Goal: Information Seeking & Learning: Learn about a topic

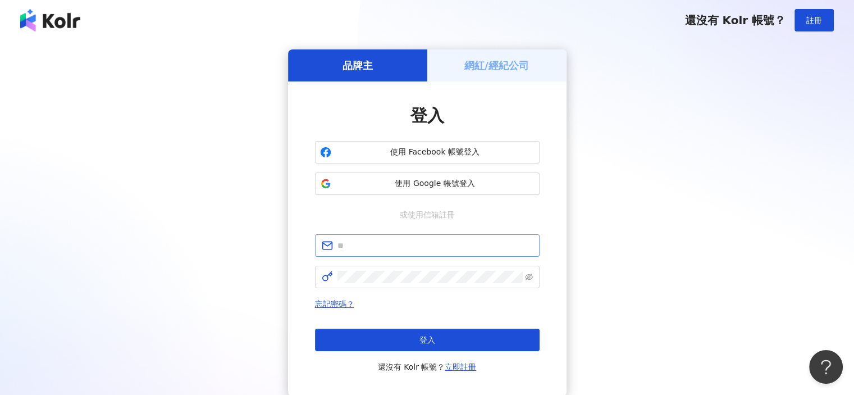
type input "**********"
click button "登入" at bounding box center [427, 339] width 225 height 22
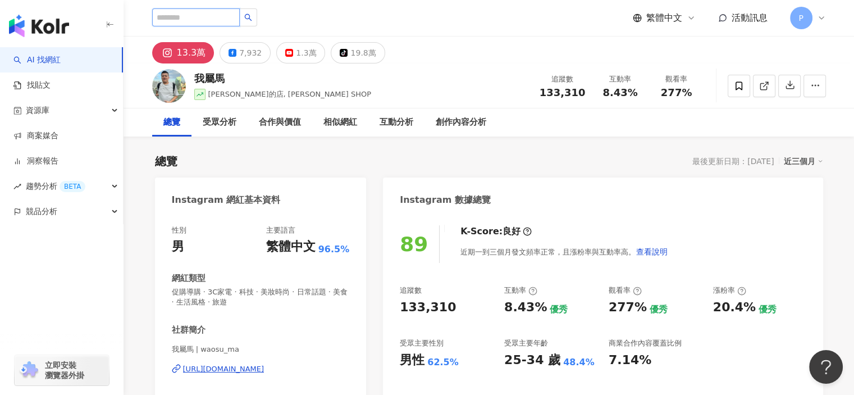
click at [212, 11] on input "search" at bounding box center [196, 17] width 88 height 18
click at [209, 15] on input "search" at bounding box center [196, 17] width 88 height 18
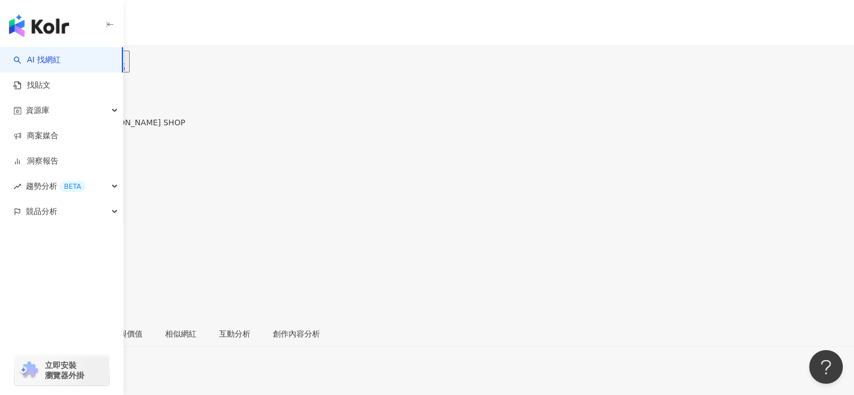
click at [105, 61] on div at bounding box center [52, 70] width 105 height 19
click at [88, 61] on input "search" at bounding box center [44, 70] width 88 height 18
paste input "*****"
type input "*****"
click at [100, 67] on icon "search" at bounding box center [96, 70] width 7 height 7
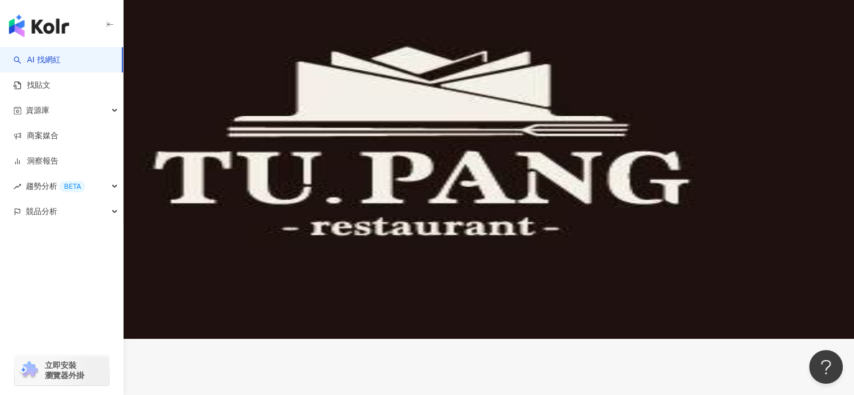
scroll to position [168, 0]
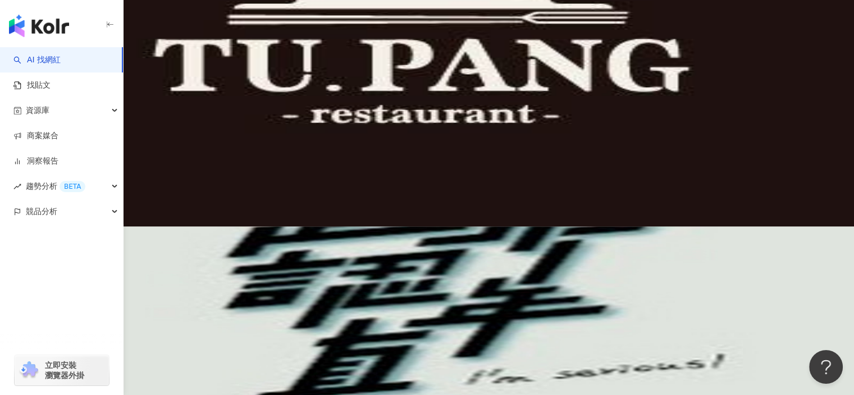
click at [107, 161] on img at bounding box center [64, 203] width 84 height 84
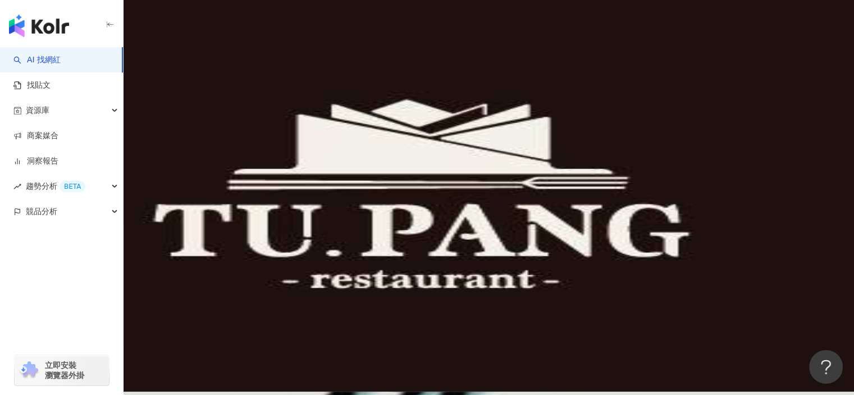
scroll to position [0, 0]
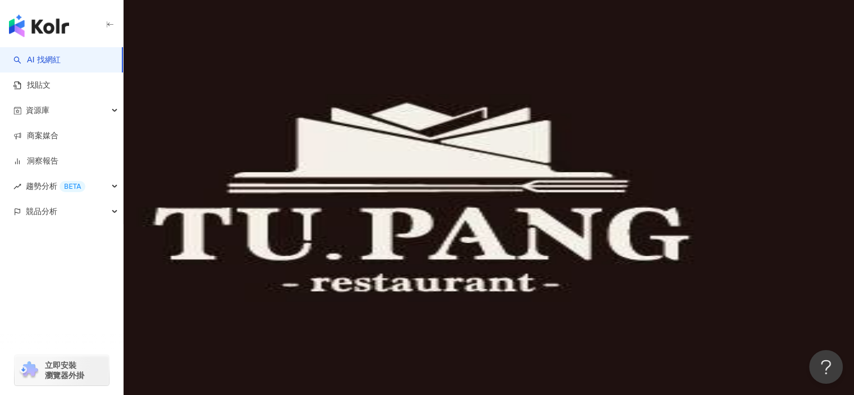
drag, startPoint x: 311, startPoint y: 65, endPoint x: 12, endPoint y: 43, distance: 298.9
type input "*"
click at [163, 65] on input "search" at bounding box center [117, 55] width 91 height 21
paste input "**********"
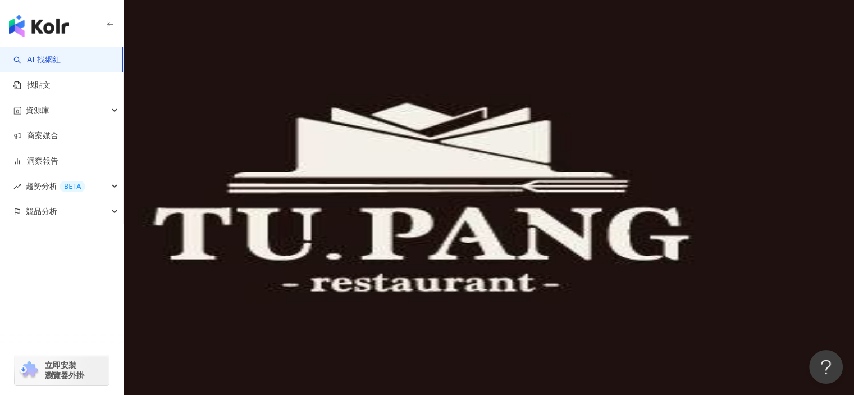
type input "**********"
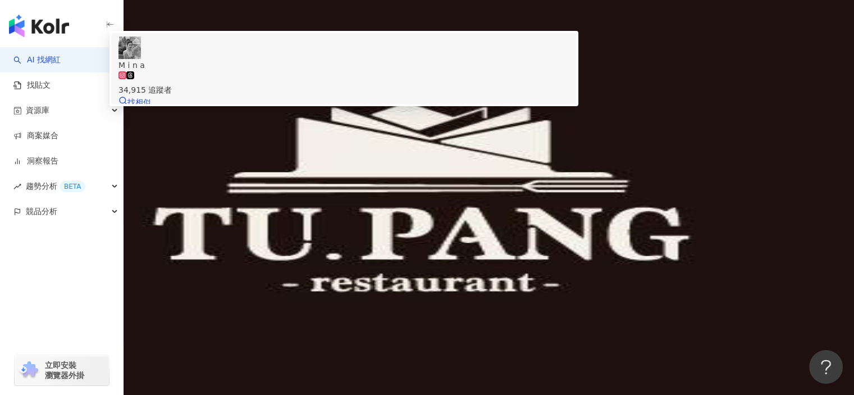
click at [141, 59] on img at bounding box center [129, 47] width 22 height 22
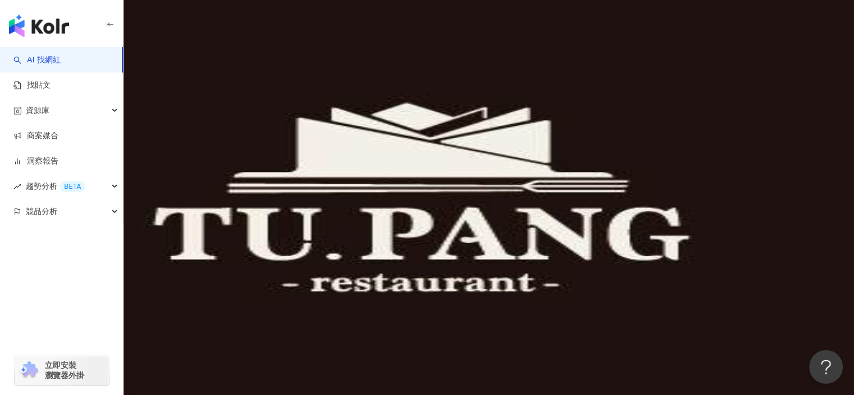
drag, startPoint x: 140, startPoint y: 229, endPoint x: 180, endPoint y: 226, distance: 40.0
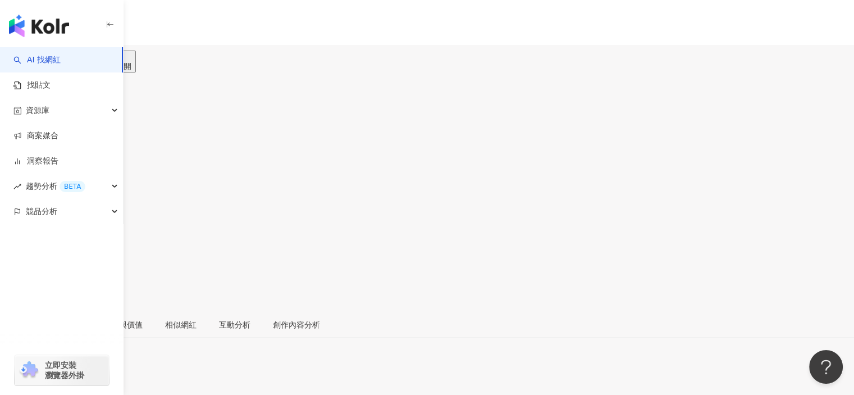
click at [88, 61] on input "search" at bounding box center [44, 70] width 88 height 18
paste input "**********"
type input "****"
click at [502, 72] on div "超認真少年Imserious 追蹤數 111,607 互動率 1.74% 觀看率 89.1%" at bounding box center [427, 191] width 854 height 239
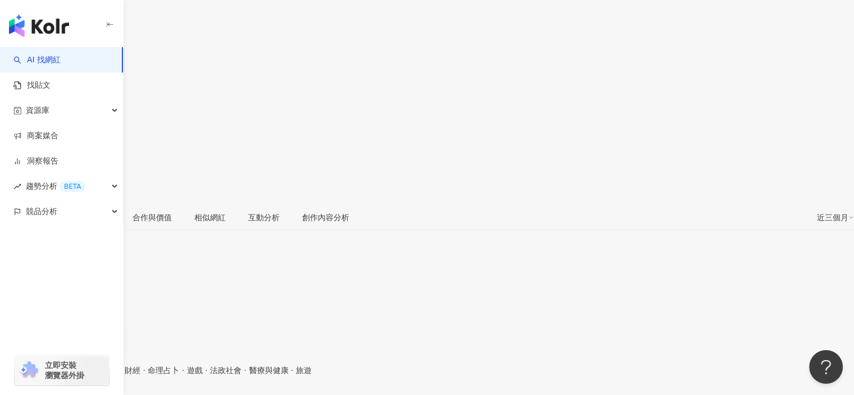
scroll to position [168, 0]
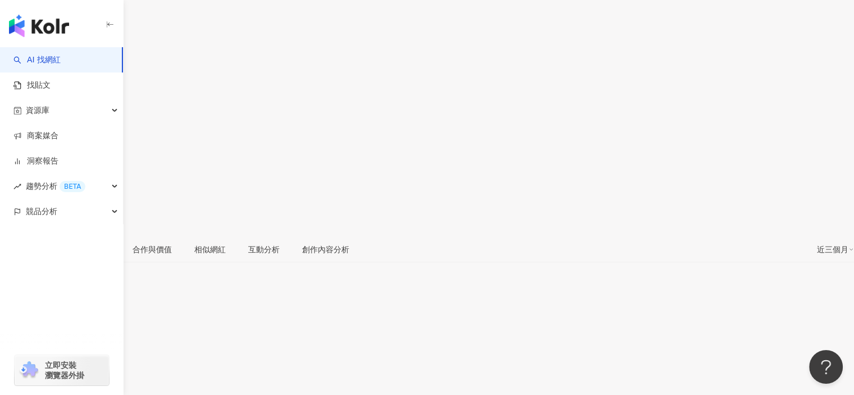
scroll to position [56, 0]
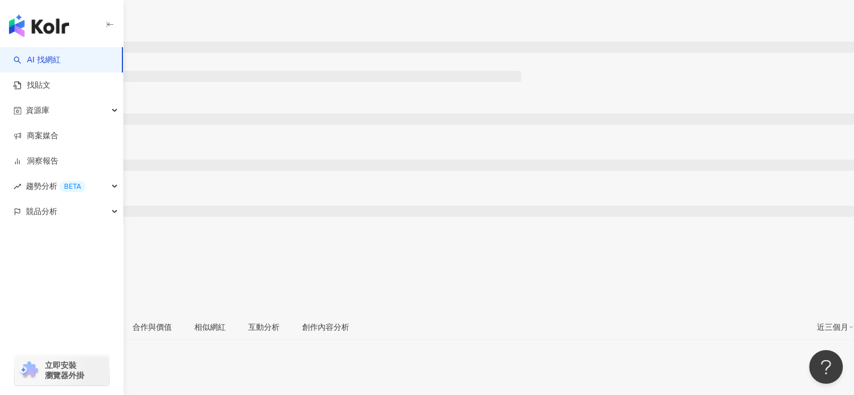
scroll to position [68, 0]
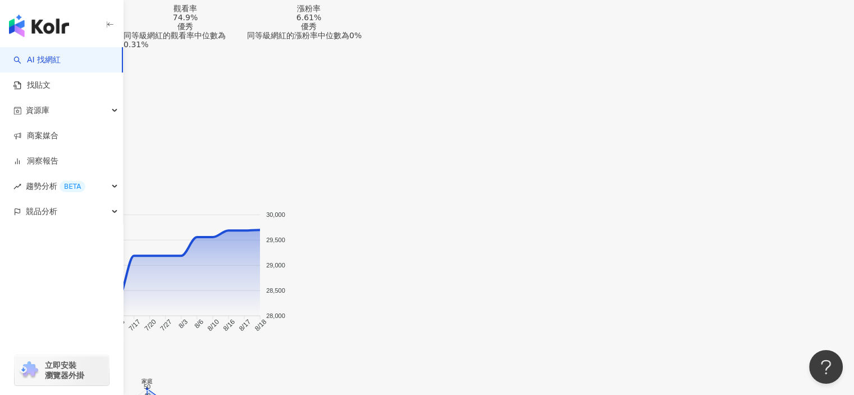
scroll to position [966, 0]
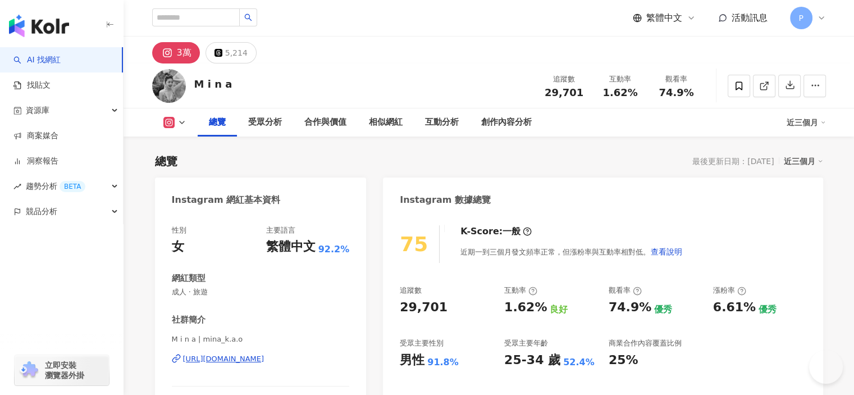
click at [193, 83] on div "M i n a 追蹤數 29,701 互動率 1.62% 觀看率 74.9%" at bounding box center [489, 85] width 719 height 44
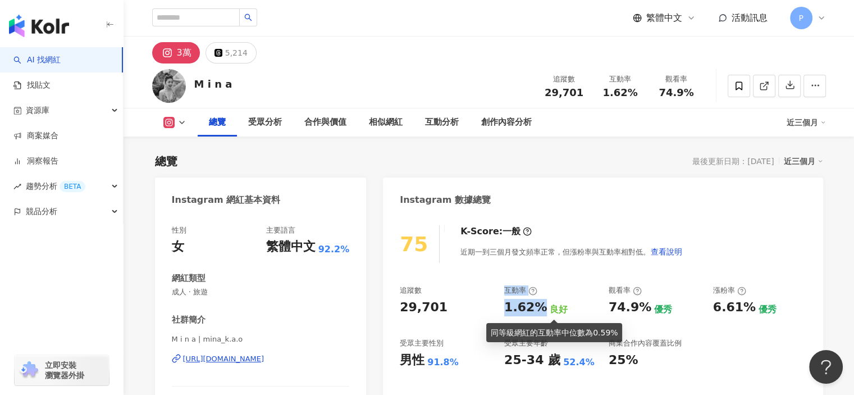
drag, startPoint x: 494, startPoint y: 306, endPoint x: 528, endPoint y: 306, distance: 33.7
click at [538, 306] on div "追蹤數 29,701 互動率 1.62% 良好 觀看率 74.9% 優秀 漲粉率 6.61% 優秀 受眾主要性別 男性 91.8% 受眾主要年齡 25-34 …" at bounding box center [603, 326] width 406 height 83
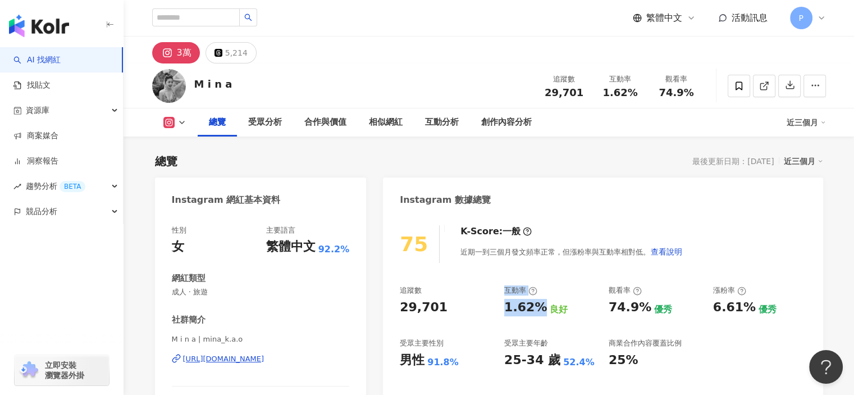
click at [516, 307] on div "1.62%" at bounding box center [525, 307] width 43 height 17
click at [503, 307] on div "追蹤數 29,701 互動率 1.62% 良好 觀看率 74.9% 優秀 漲粉率 6.61% 優秀 受眾主要性別 男性 91.8% 受眾主要年齡 25-34 …" at bounding box center [603, 326] width 406 height 83
drag, startPoint x: 509, startPoint y: 305, endPoint x: 536, endPoint y: 306, distance: 26.4
click at [536, 306] on div "1.62%" at bounding box center [525, 307] width 43 height 17
click at [512, 307] on div "1.62%" at bounding box center [525, 307] width 43 height 17
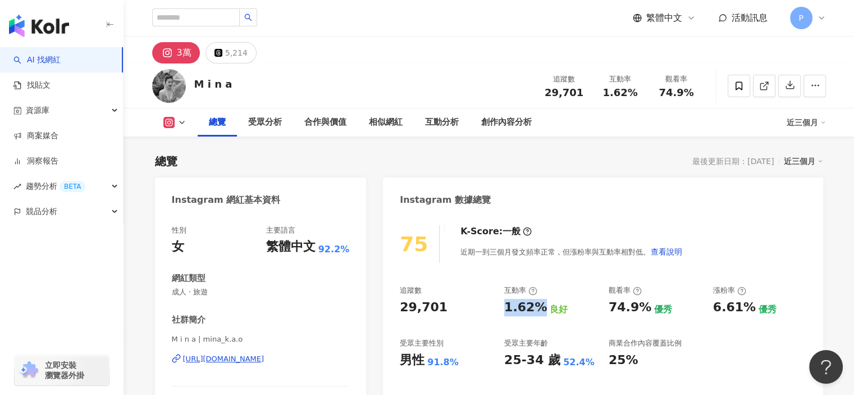
drag, startPoint x: 501, startPoint y: 306, endPoint x: 541, endPoint y: 305, distance: 39.3
click at [541, 305] on div "追蹤數 29,701 互動率 1.62% 良好 觀看率 74.9% 優秀 漲粉率 6.61% 優秀 受眾主要性別 男性 91.8% 受眾主要年齡 25-34 …" at bounding box center [603, 326] width 406 height 83
copy div "1.62%"
drag, startPoint x: 400, startPoint y: 358, endPoint x: 423, endPoint y: 360, distance: 23.1
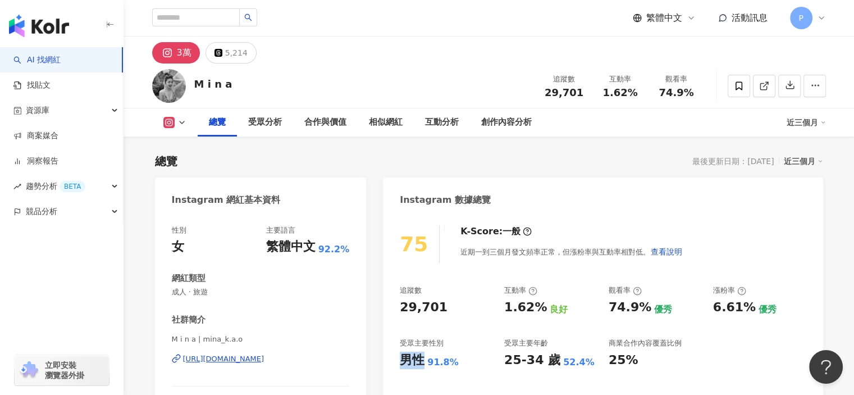
click at [423, 360] on div "75 K-Score : 一般 近期一到三個月發文頻率正常，但漲粉率與互動率相對低。 查看說明 追蹤數 29,701 互動率 1.62% 良好 觀看率 74.…" at bounding box center [603, 330] width 440 height 232
copy div "男性"
click at [449, 362] on div "91.8%" at bounding box center [442, 362] width 31 height 12
drag, startPoint x: 459, startPoint y: 360, endPoint x: 427, endPoint y: 360, distance: 32.0
click at [427, 360] on div "男性 91.8%" at bounding box center [446, 360] width 93 height 17
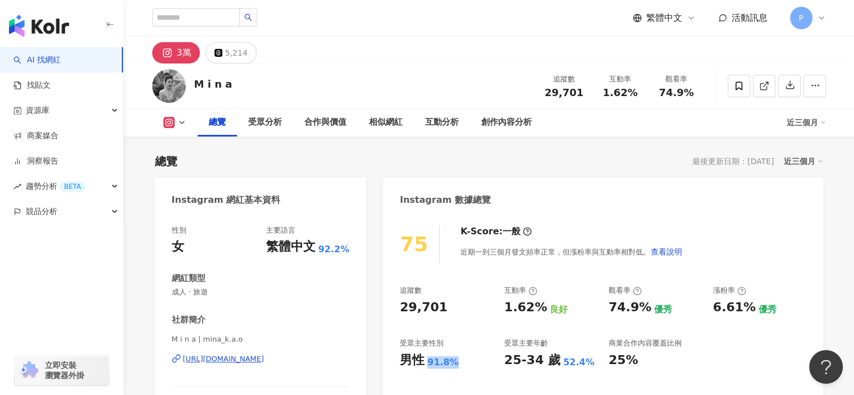
copy div "91.8%"
drag, startPoint x: 503, startPoint y: 364, endPoint x: 551, endPoint y: 362, distance: 48.3
click at [551, 362] on div "追蹤數 29,701 互動率 1.62% 良好 觀看率 74.9% 優秀 漲粉率 6.61% 優秀 受眾主要性別 男性 91.8% 受眾主要年齡 25-34 …" at bounding box center [603, 326] width 406 height 83
copy div "25-34 歲"
drag, startPoint x: 582, startPoint y: 360, endPoint x: 555, endPoint y: 359, distance: 27.6
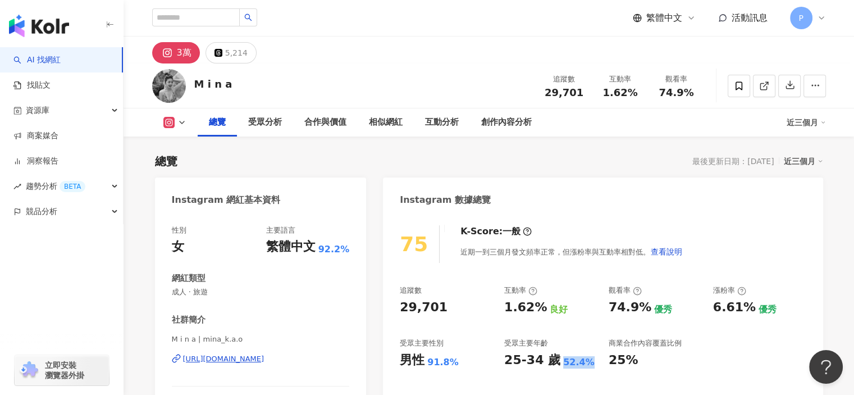
click at [555, 359] on div "25-34 歲 52.4%" at bounding box center [550, 360] width 93 height 17
copy div "52.4%"
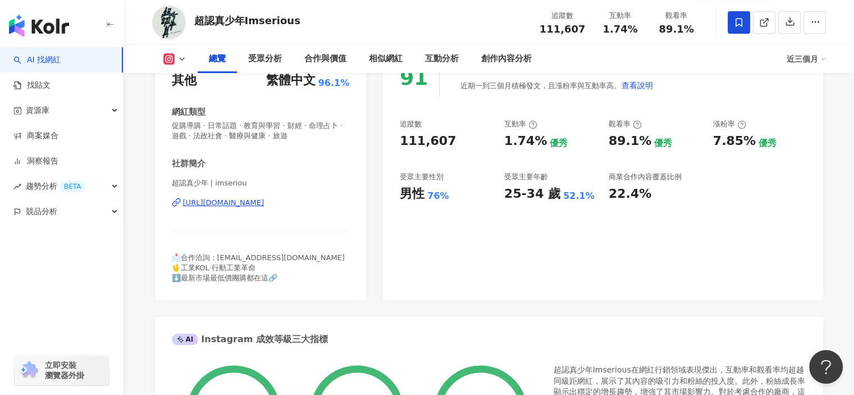
scroll to position [168, 0]
click at [798, 339] on div "AI Instagram 成效等級三大指標" at bounding box center [489, 335] width 668 height 36
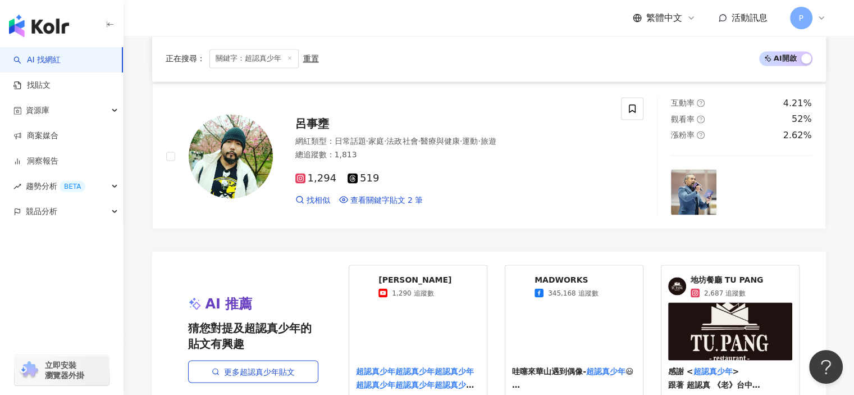
scroll to position [2078, 0]
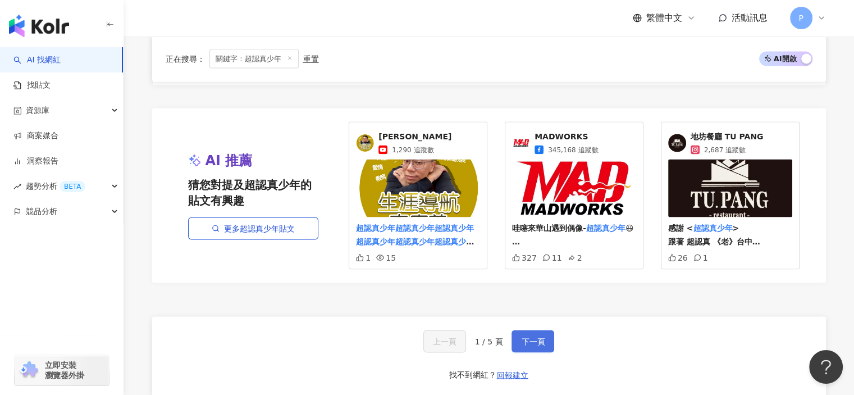
click at [523, 336] on span "下一頁" at bounding box center [533, 340] width 24 height 9
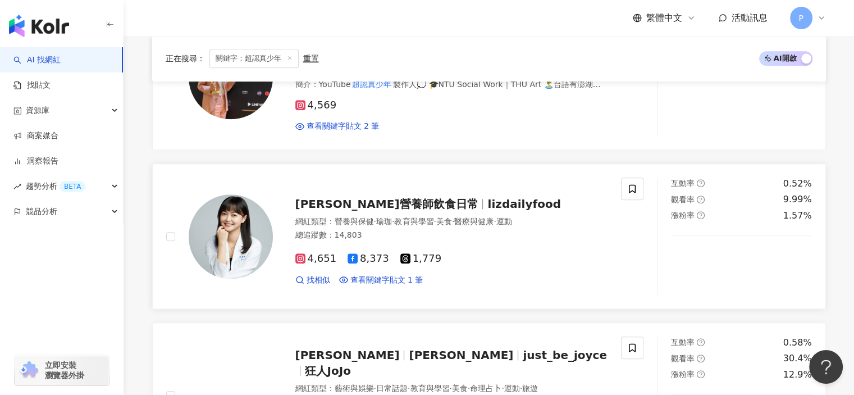
scroll to position [1134, 0]
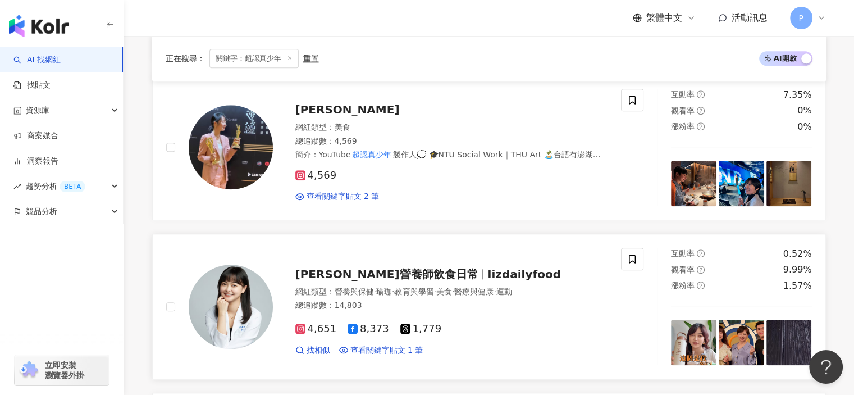
click at [487, 267] on span "lizdailyfood" at bounding box center [523, 273] width 73 height 13
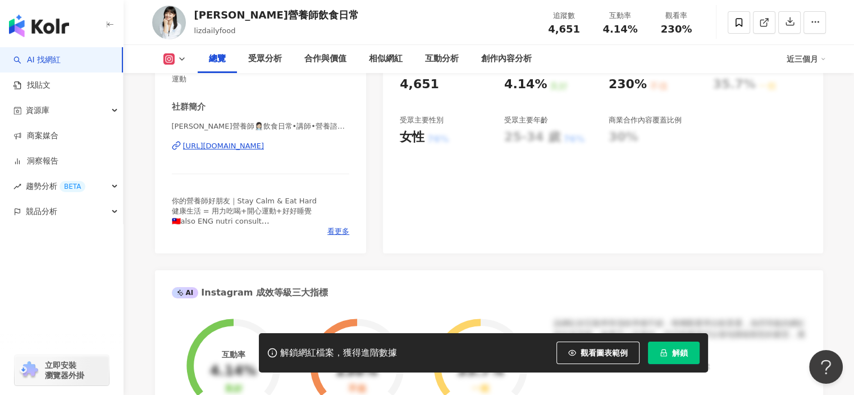
click at [264, 145] on div "https://www.instagram.com/lizdailyfood/" at bounding box center [223, 146] width 81 height 10
